Goal: Information Seeking & Learning: Understand process/instructions

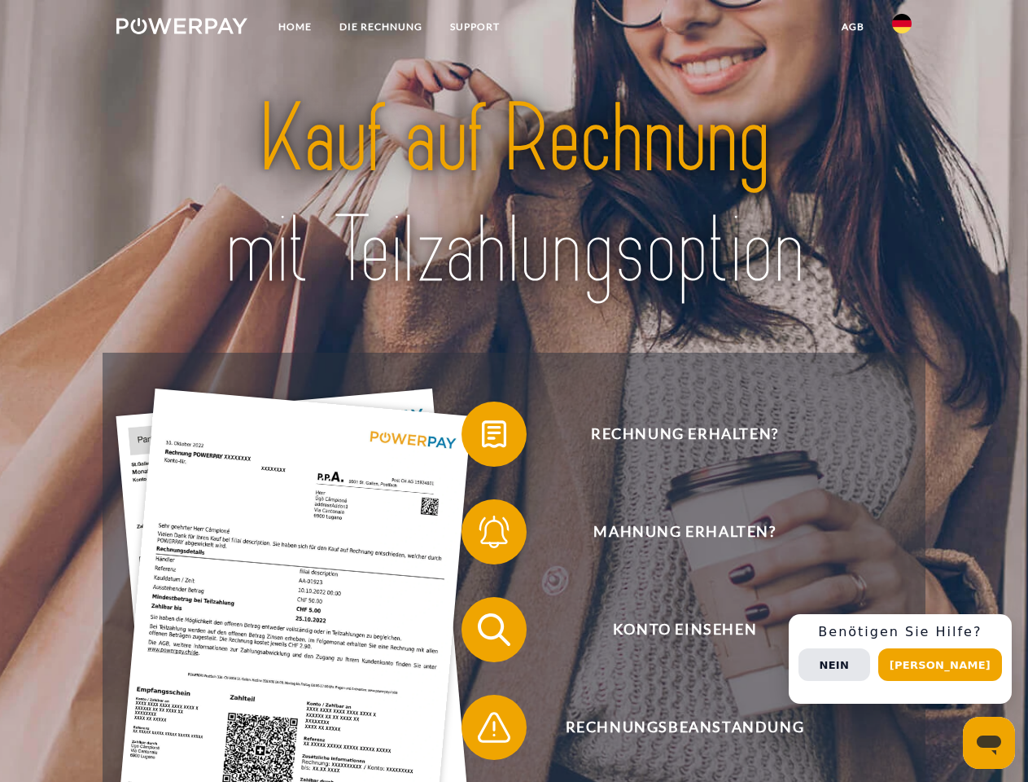
click at [182, 28] on img at bounding box center [181, 26] width 131 height 16
click at [902, 28] on img at bounding box center [902, 24] width 20 height 20
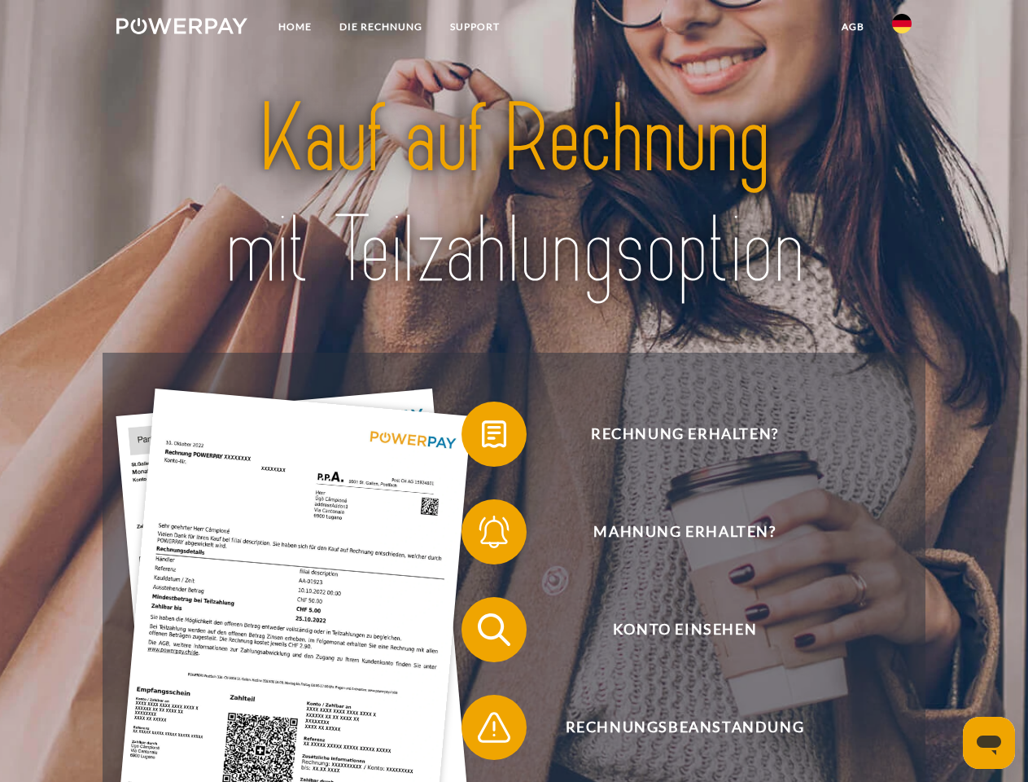
click at [852, 27] on link "agb" at bounding box center [853, 26] width 50 height 29
click at [482, 437] on span at bounding box center [469, 433] width 81 height 81
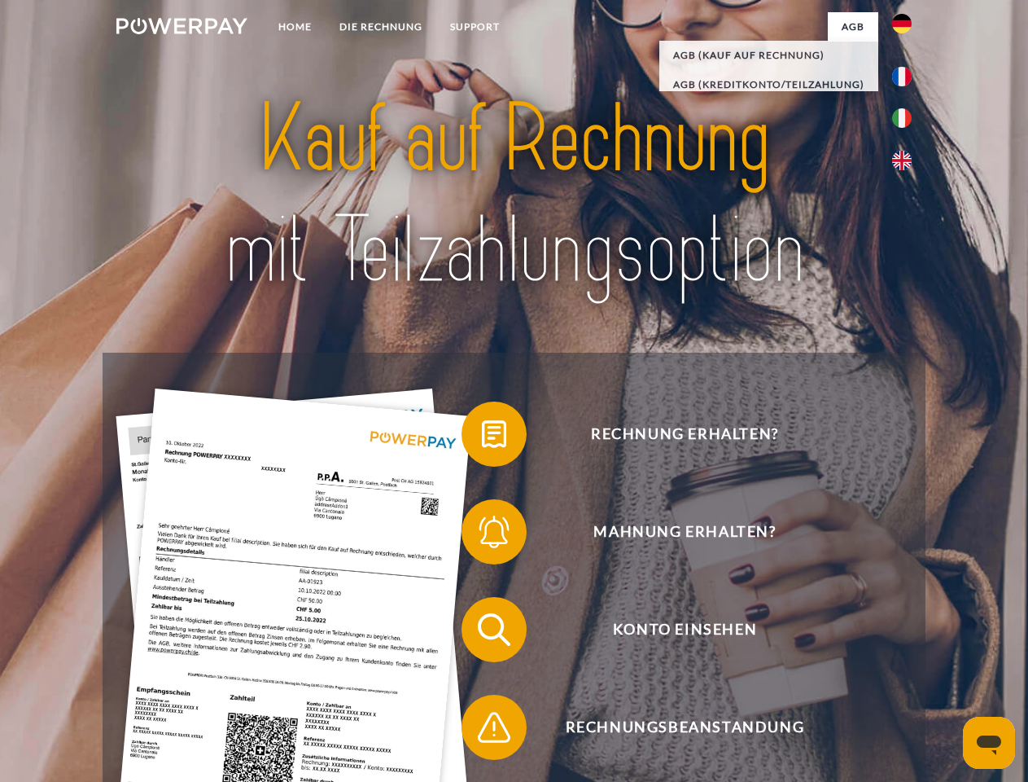
click at [482, 535] on span at bounding box center [469, 531] width 81 height 81
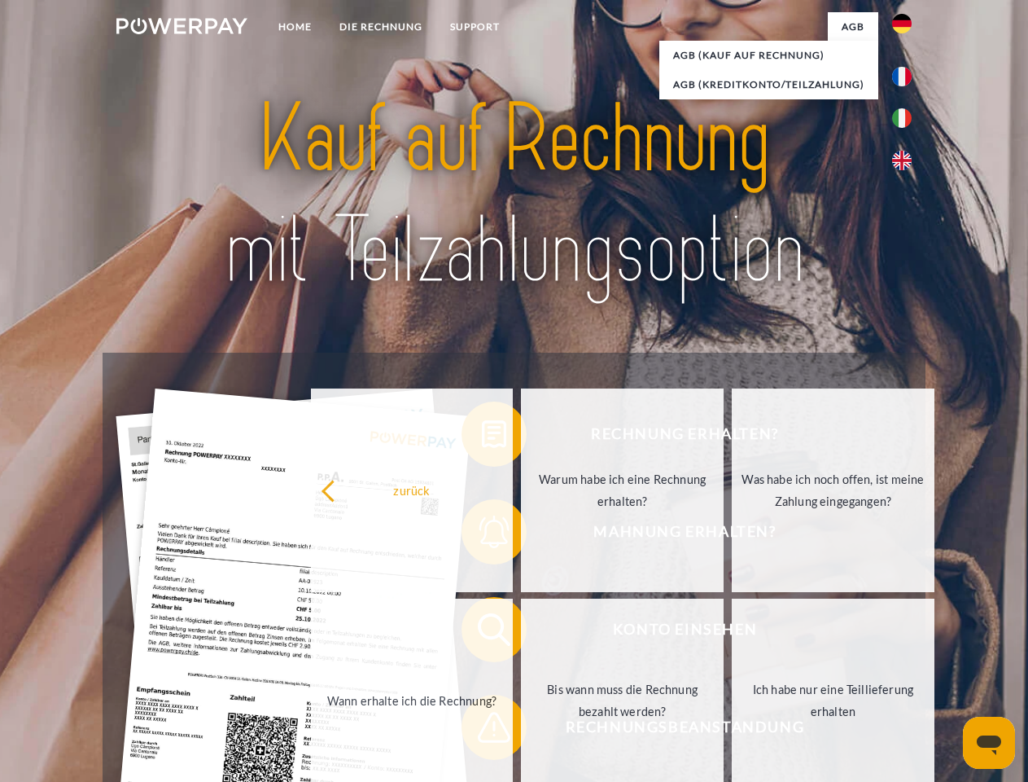
click at [521, 633] on link "Bis wann muss die Rechnung bezahlt werden?" at bounding box center [622, 700] width 203 height 204
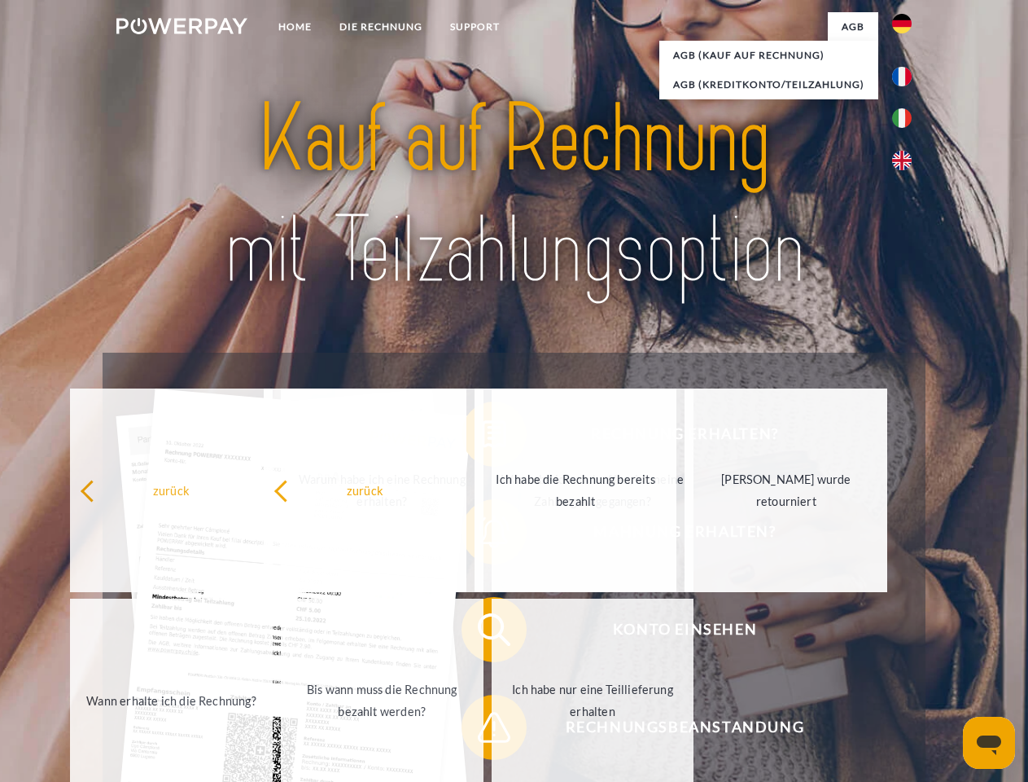
click at [482, 730] on span at bounding box center [469, 726] width 81 height 81
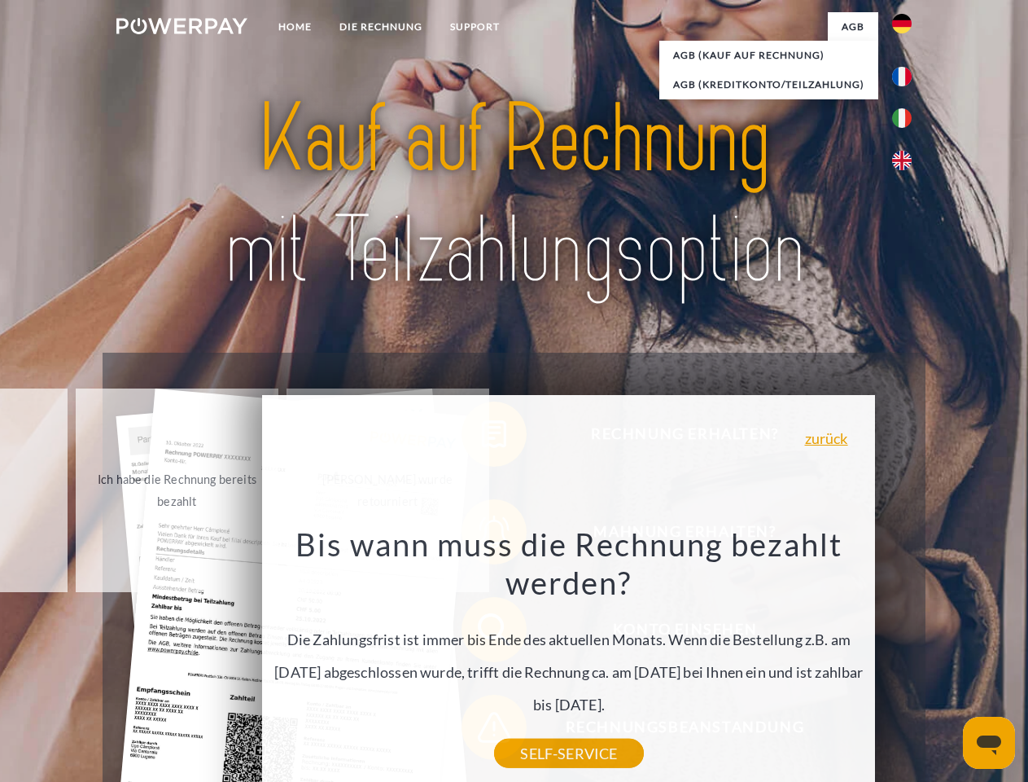
click at [906, 659] on div "Rechnung erhalten? Mahnung erhalten? Konto einsehen" at bounding box center [514, 678] width 822 height 651
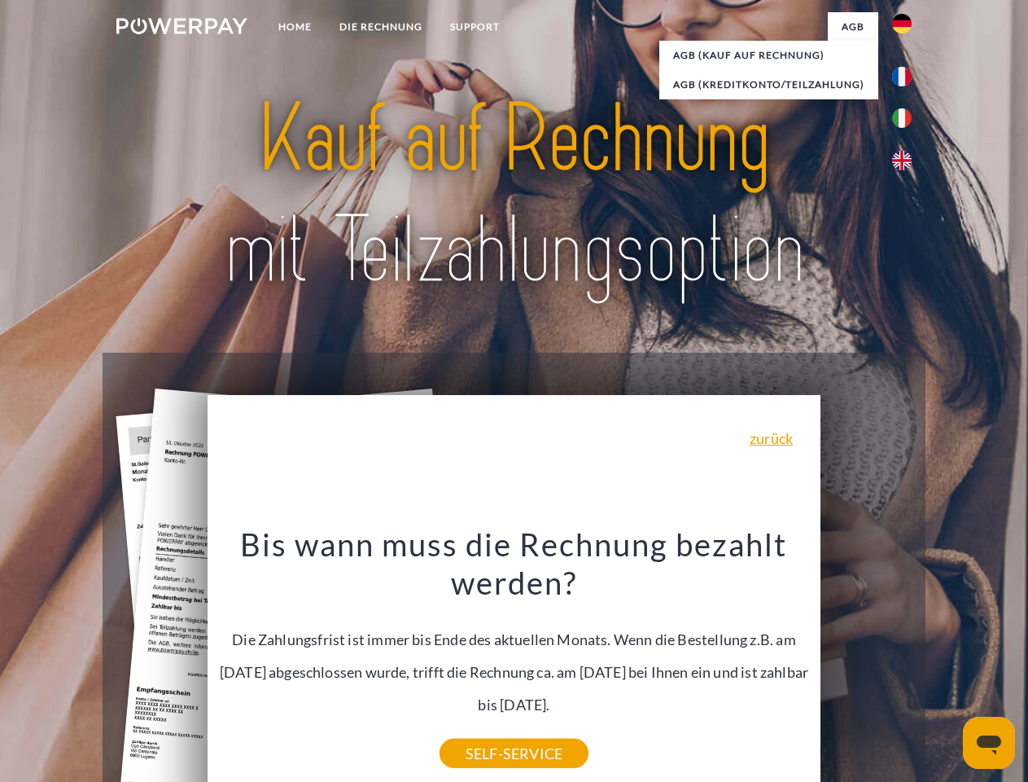
click at [866, 662] on span "Konto einsehen" at bounding box center [684, 629] width 399 height 65
click at [946, 664] on header "Home DIE RECHNUNG SUPPORT" at bounding box center [514, 562] width 1028 height 1124
